Goal: Find specific page/section: Find specific page/section

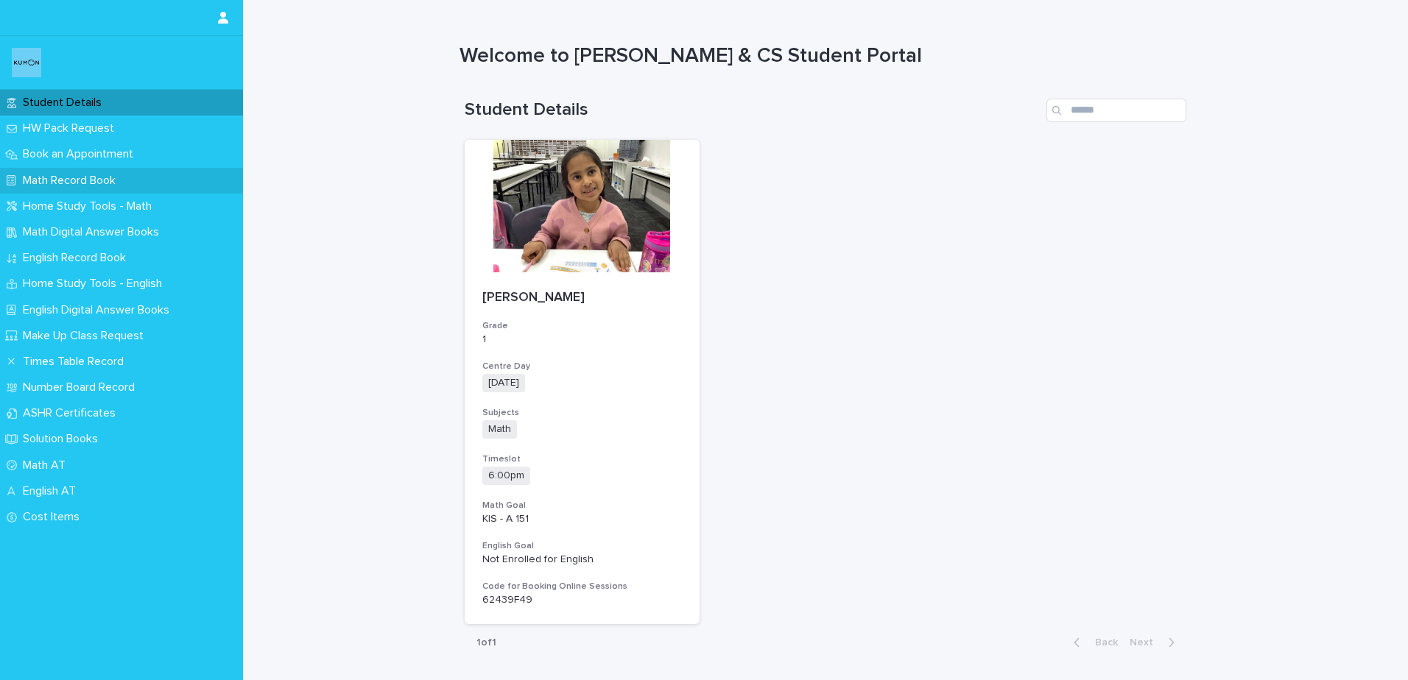
click at [77, 178] on p "Math Record Book" at bounding box center [72, 181] width 110 height 14
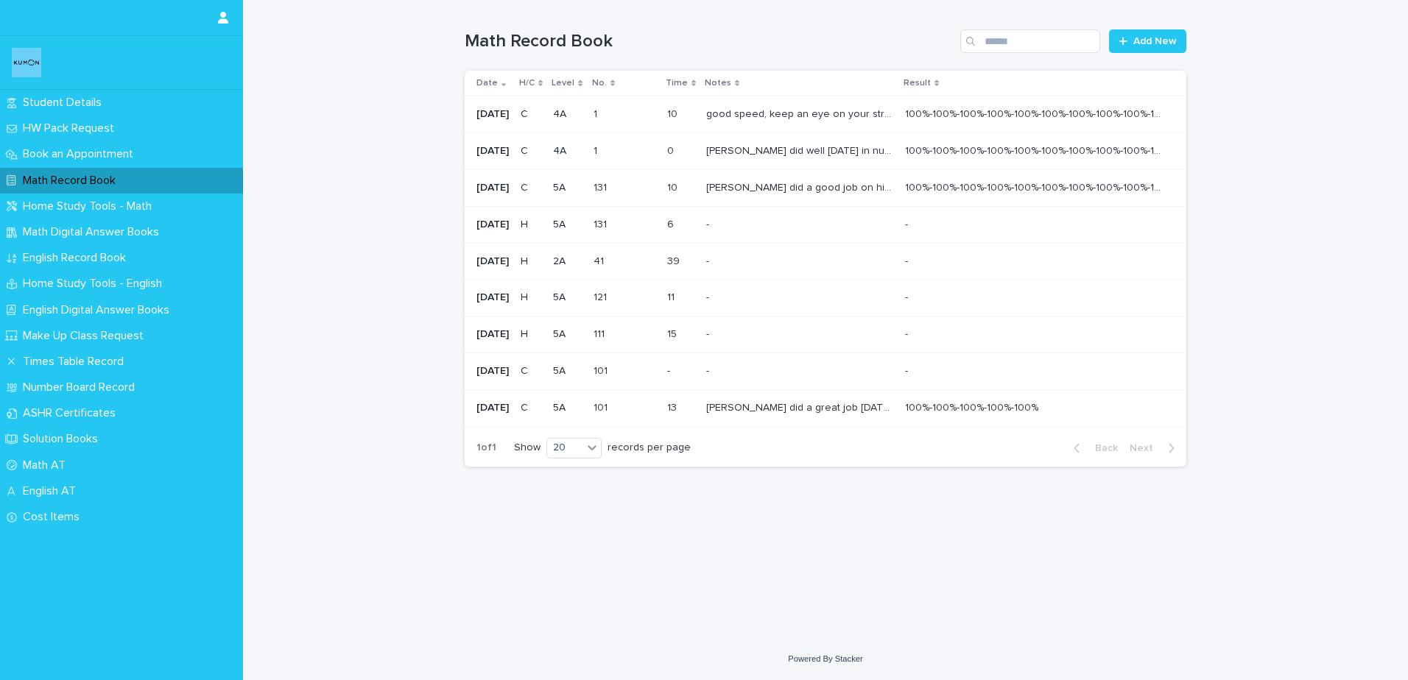
click at [818, 110] on p "good speed, keep an eye on your stroke orders and follow the dot to star dotted…" at bounding box center [801, 112] width 190 height 15
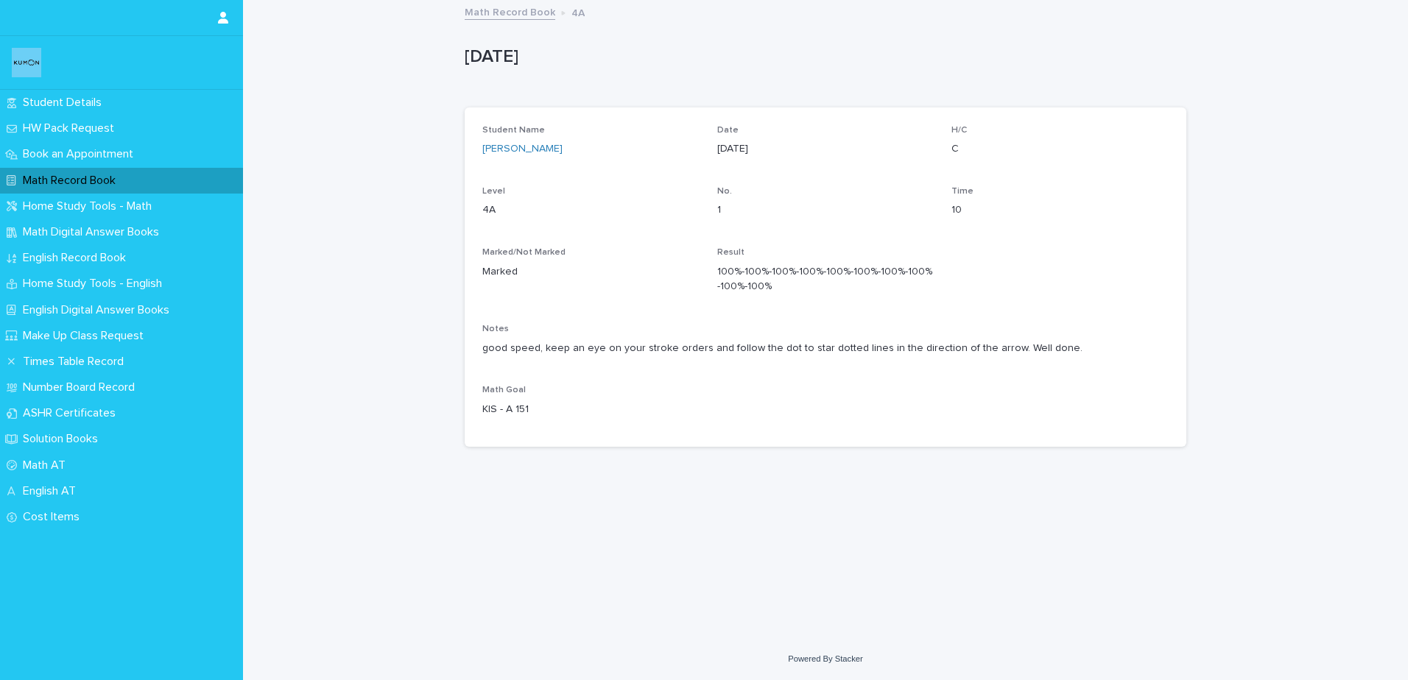
click at [43, 89] on div "Student Details HW Pack Request Book an Appointment Math Record Book Home Study…" at bounding box center [121, 340] width 243 height 680
click at [49, 98] on p "Student Details" at bounding box center [65, 103] width 96 height 14
